Goal: Task Accomplishment & Management: Manage account settings

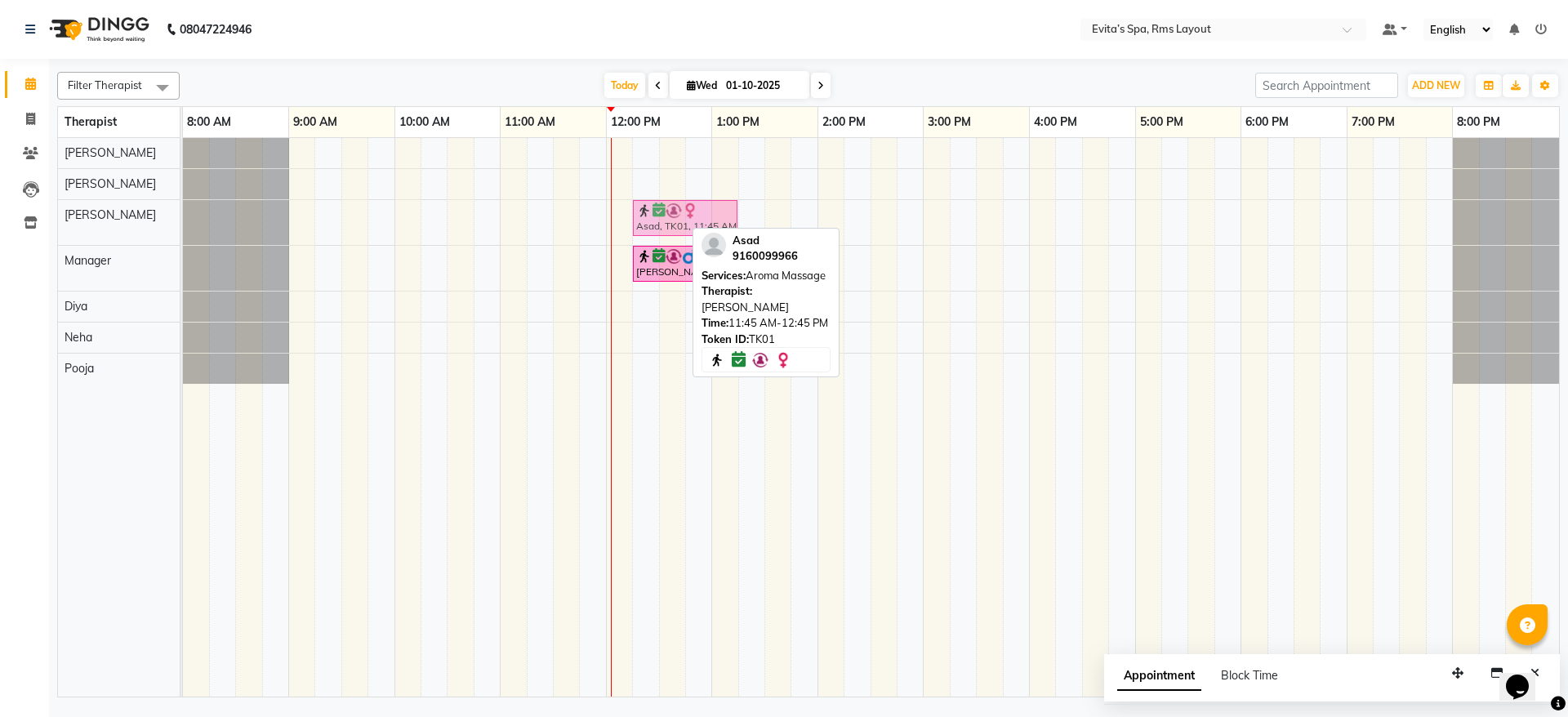
drag, startPoint x: 612, startPoint y: 221, endPoint x: 664, endPoint y: 221, distance: 52.0
click at [183, 221] on div "Asad, TK01, 11:45 AM-12:45 PM, Aroma Massage Asad, TK01, 11:45 AM-12:45 PM, Aro…" at bounding box center [183, 223] width 0 height 45
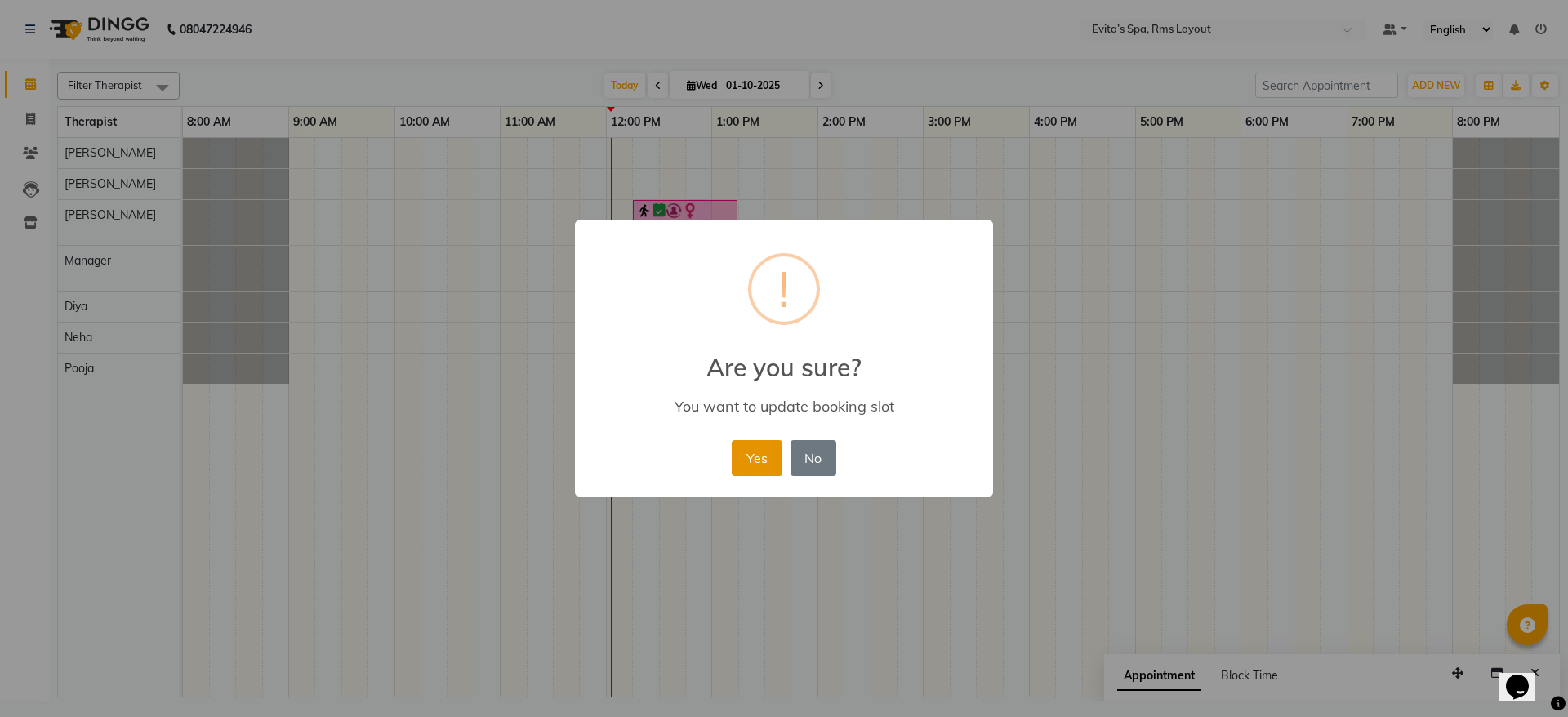
click at [744, 452] on button "Yes" at bounding box center [756, 458] width 50 height 36
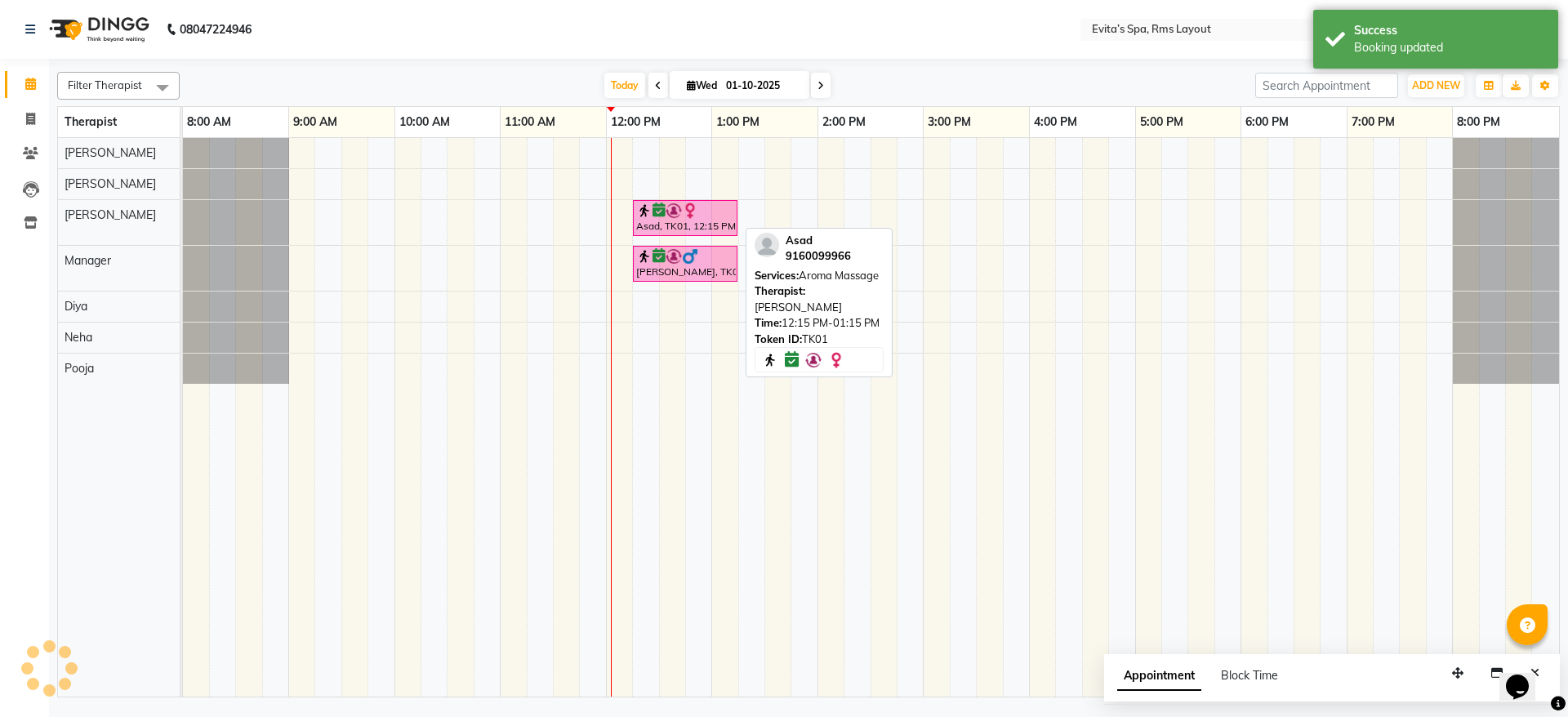
click at [705, 223] on div "Asad, TK01, 12:15 PM-01:15 PM, Aroma Massage" at bounding box center [684, 217] width 101 height 31
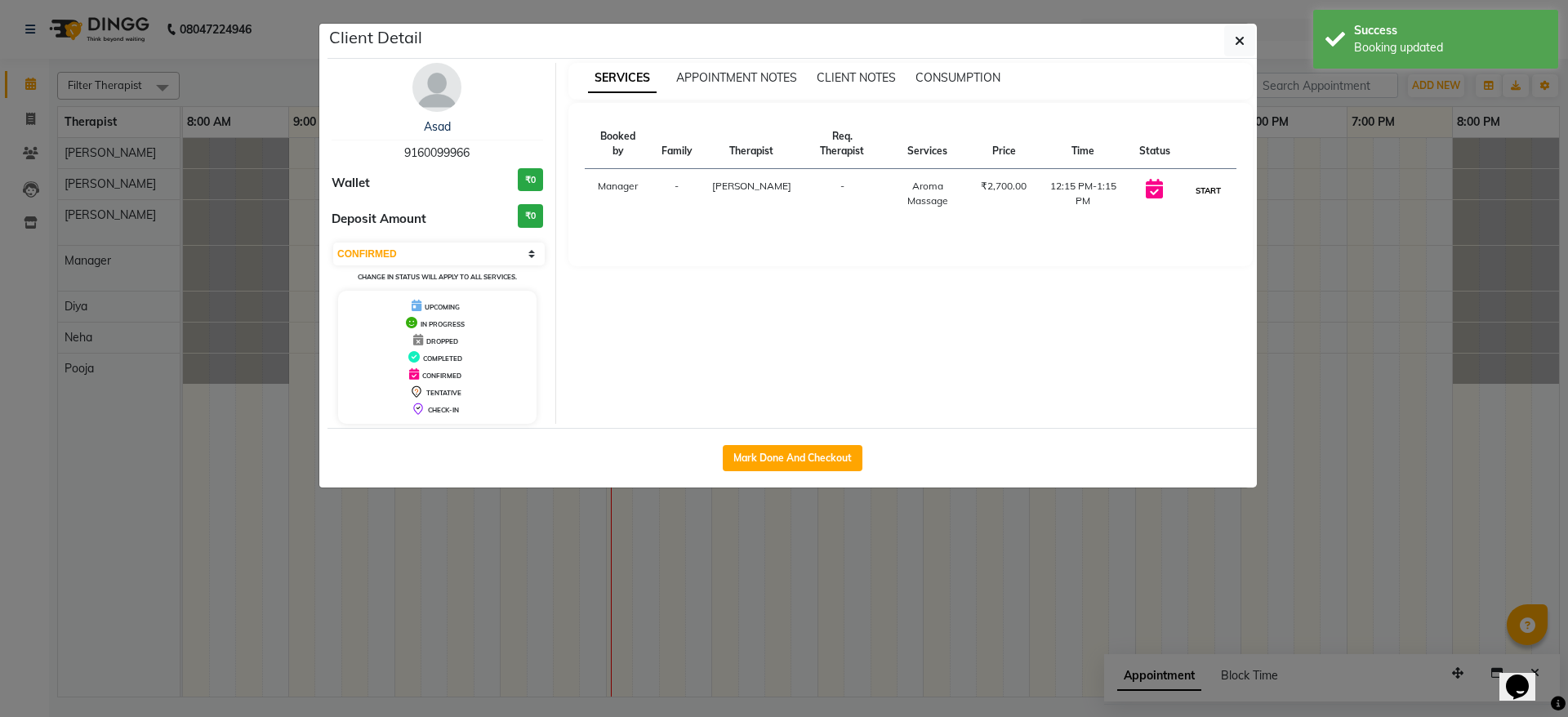
click at [1203, 180] on button "START" at bounding box center [1208, 191] width 33 height 21
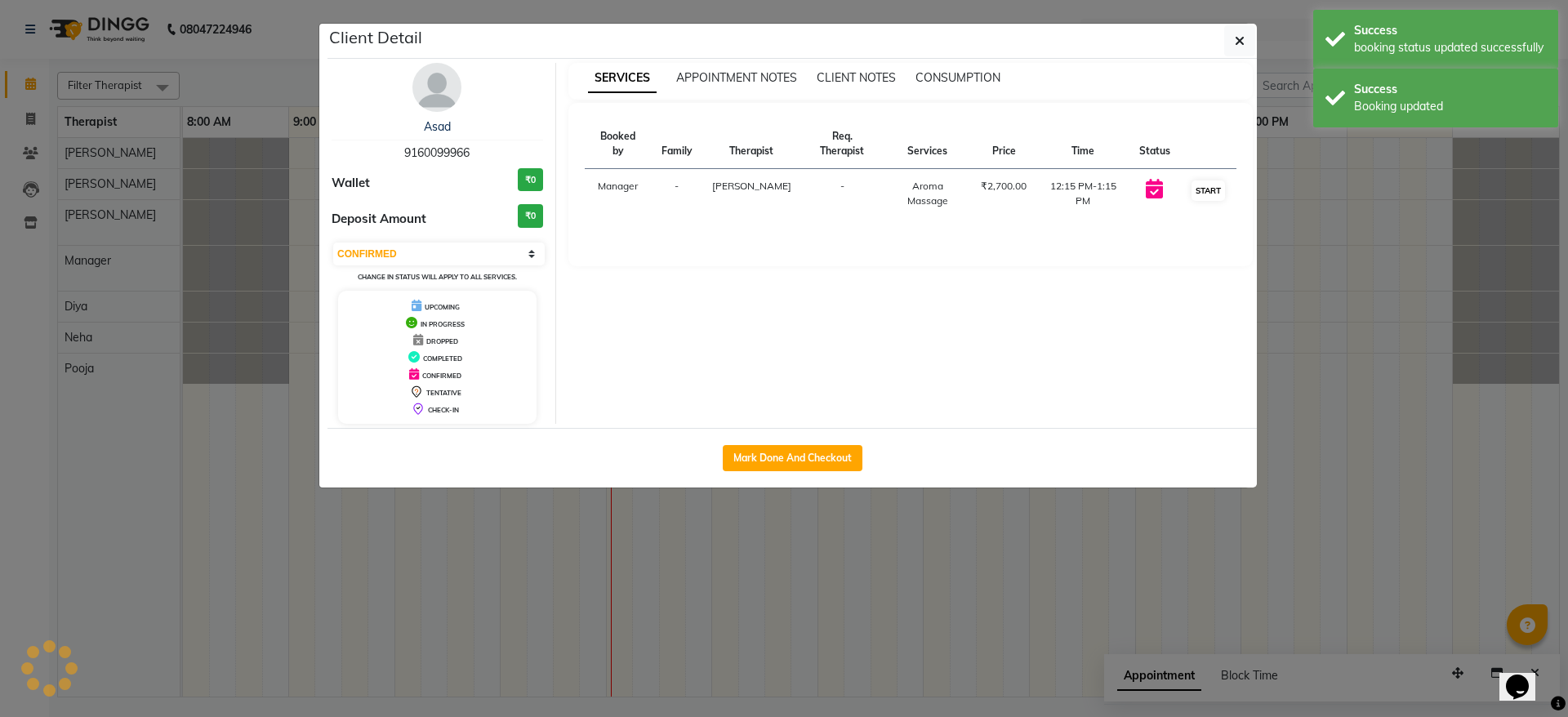
select select "1"
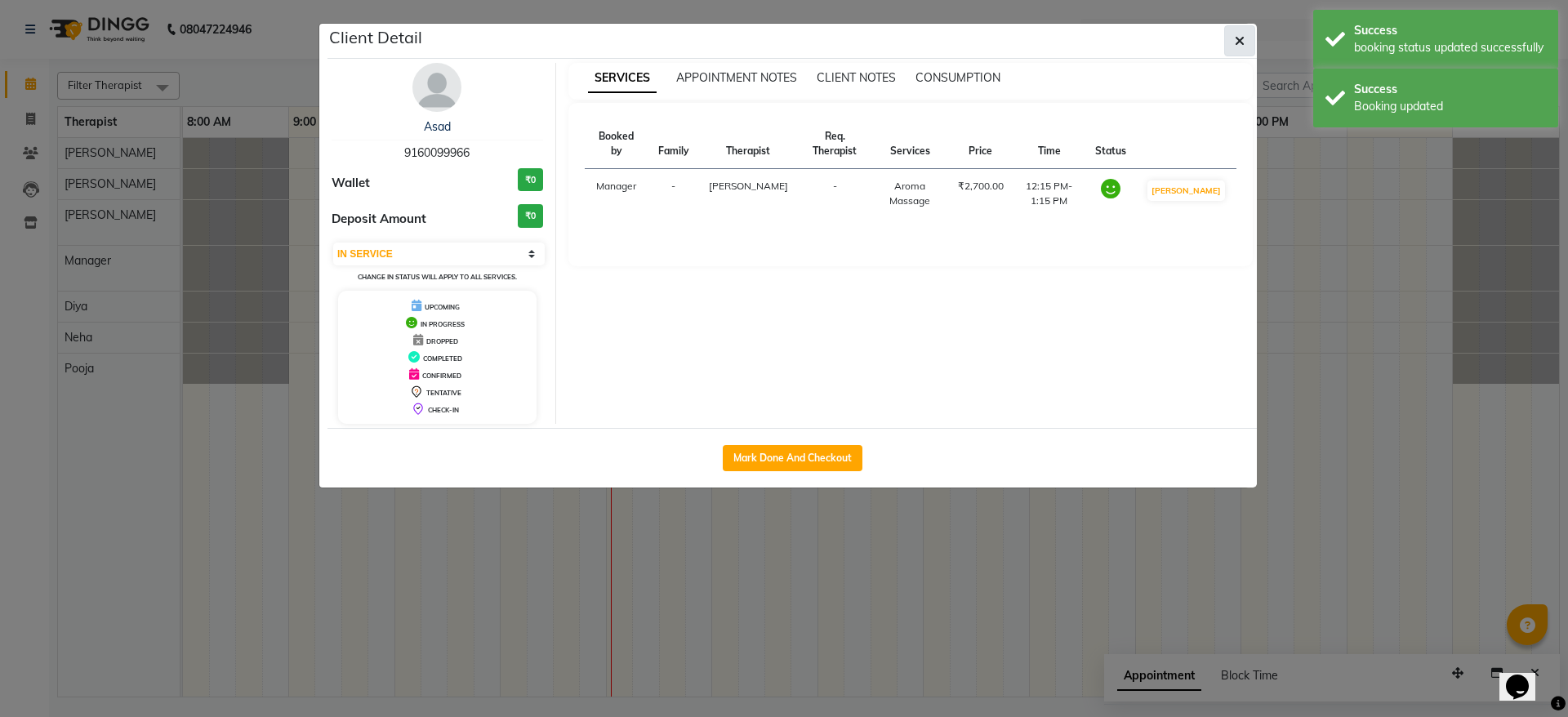
click at [1230, 41] on button "button" at bounding box center [1239, 41] width 31 height 31
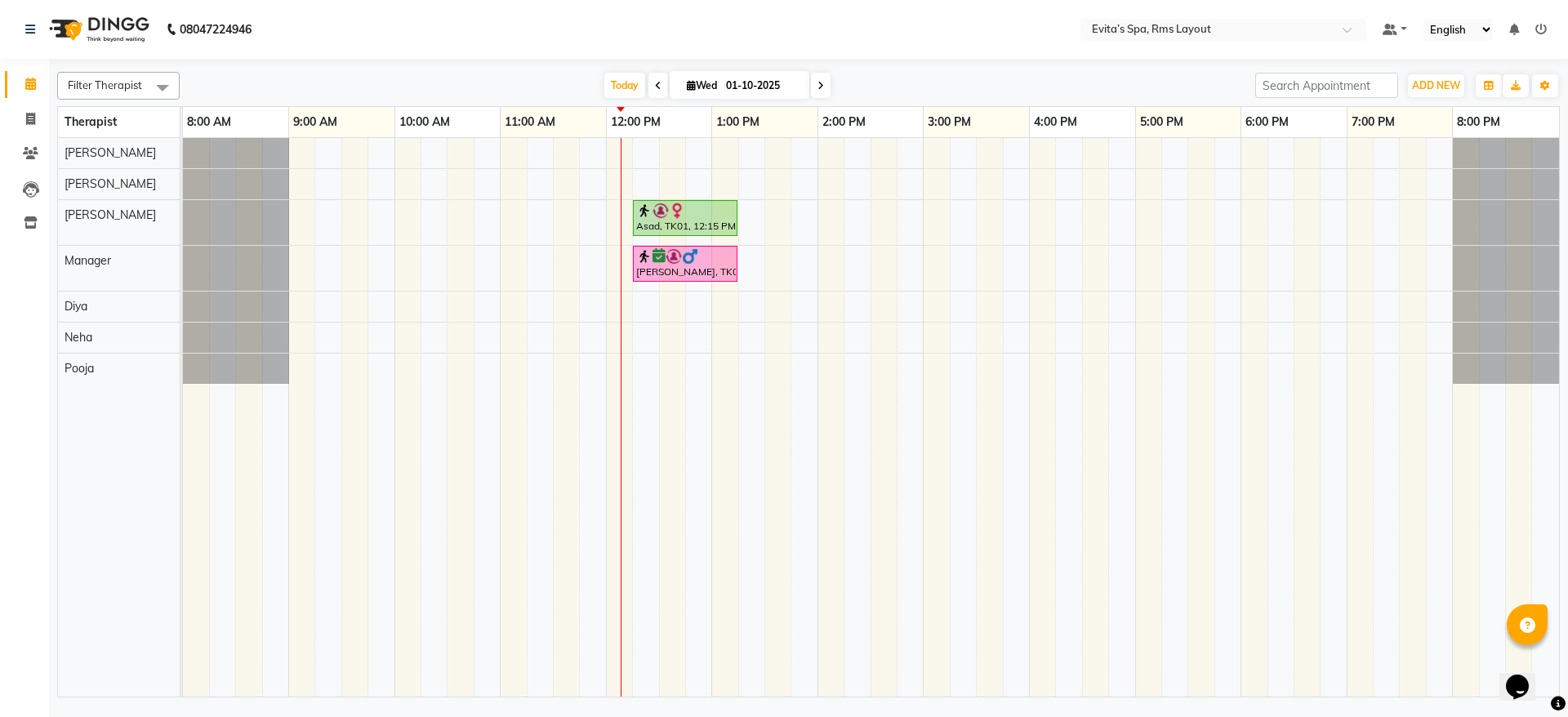
click at [1542, 28] on icon at bounding box center [1541, 29] width 11 height 11
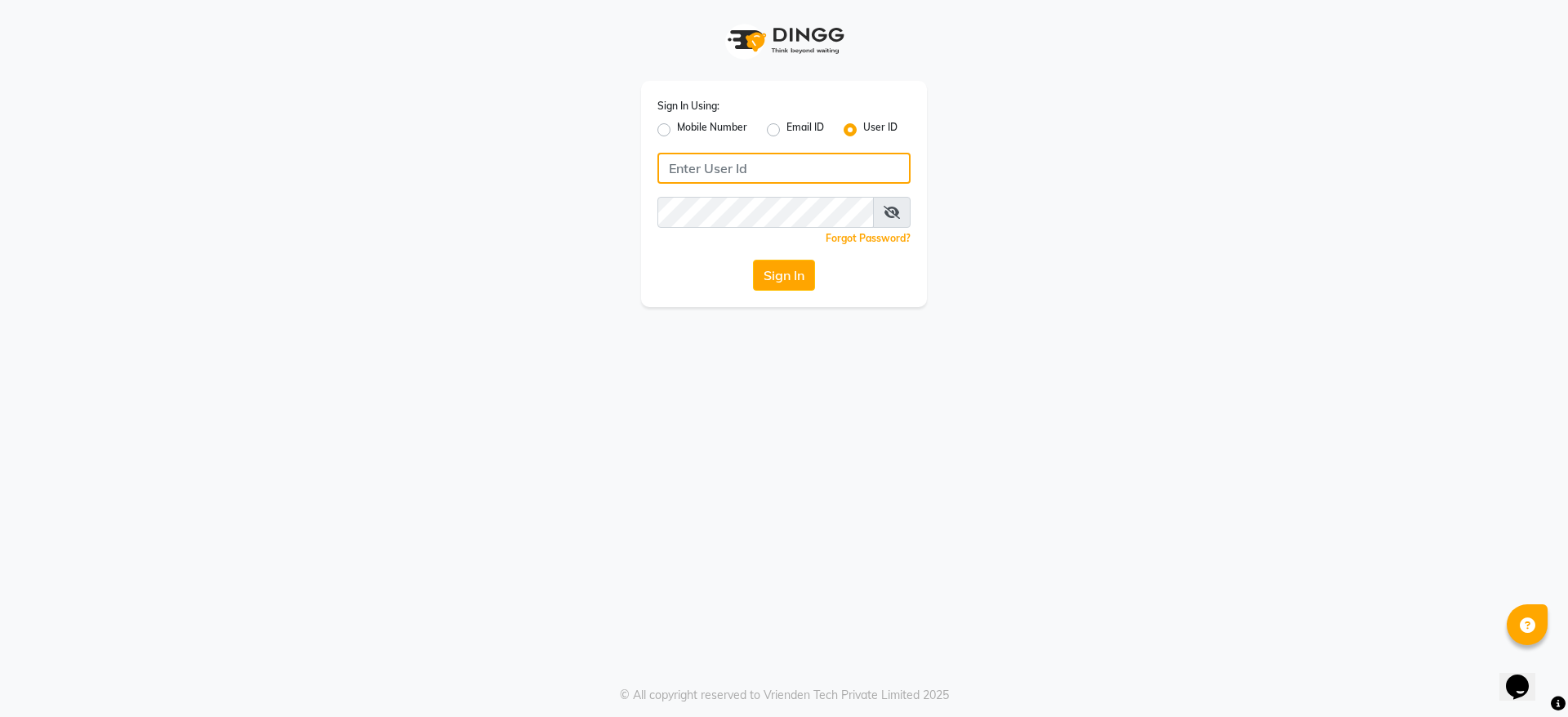
click at [771, 160] on input "Username" at bounding box center [784, 168] width 253 height 31
click at [771, 159] on input "Username" at bounding box center [784, 168] width 253 height 31
type input "evitas"
click at [896, 207] on icon at bounding box center [891, 213] width 16 height 13
click at [763, 271] on button "Sign In" at bounding box center [784, 275] width 62 height 31
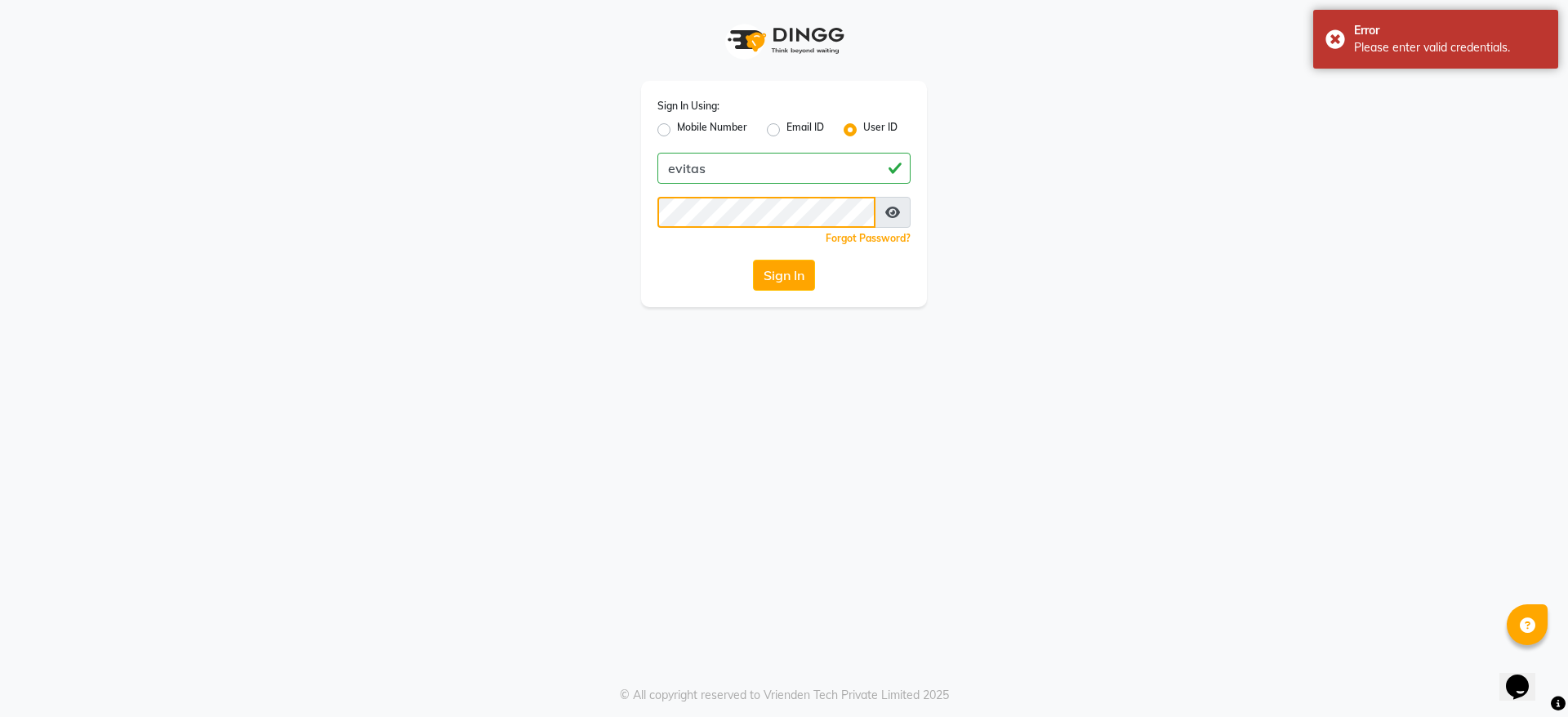
click at [753, 260] on button "Sign In" at bounding box center [784, 275] width 62 height 31
